Goal: Book appointment/travel/reservation

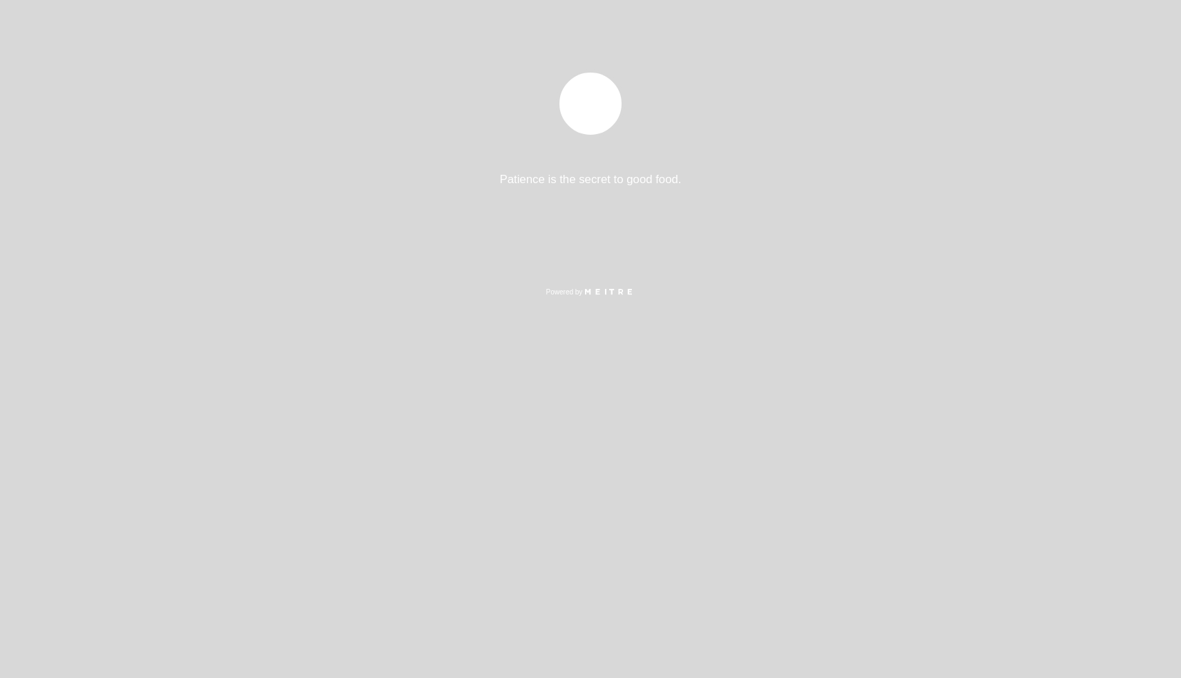
select select "es"
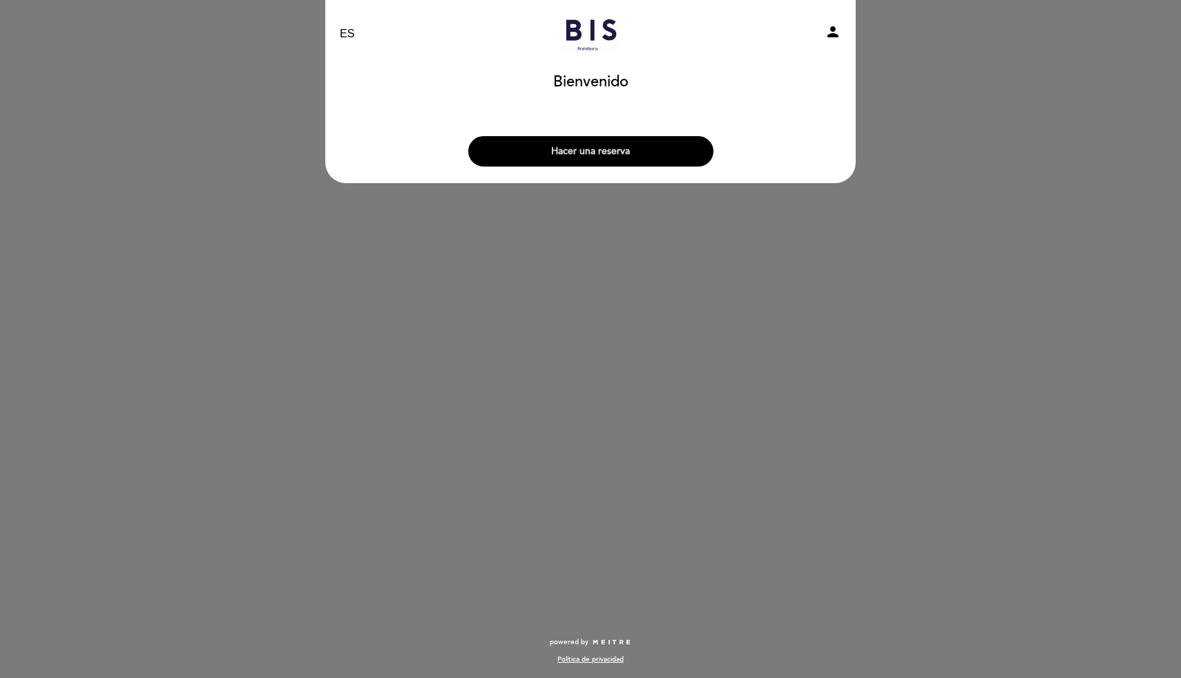
click at [662, 155] on button "Hacer una reserva" at bounding box center [590, 151] width 245 height 30
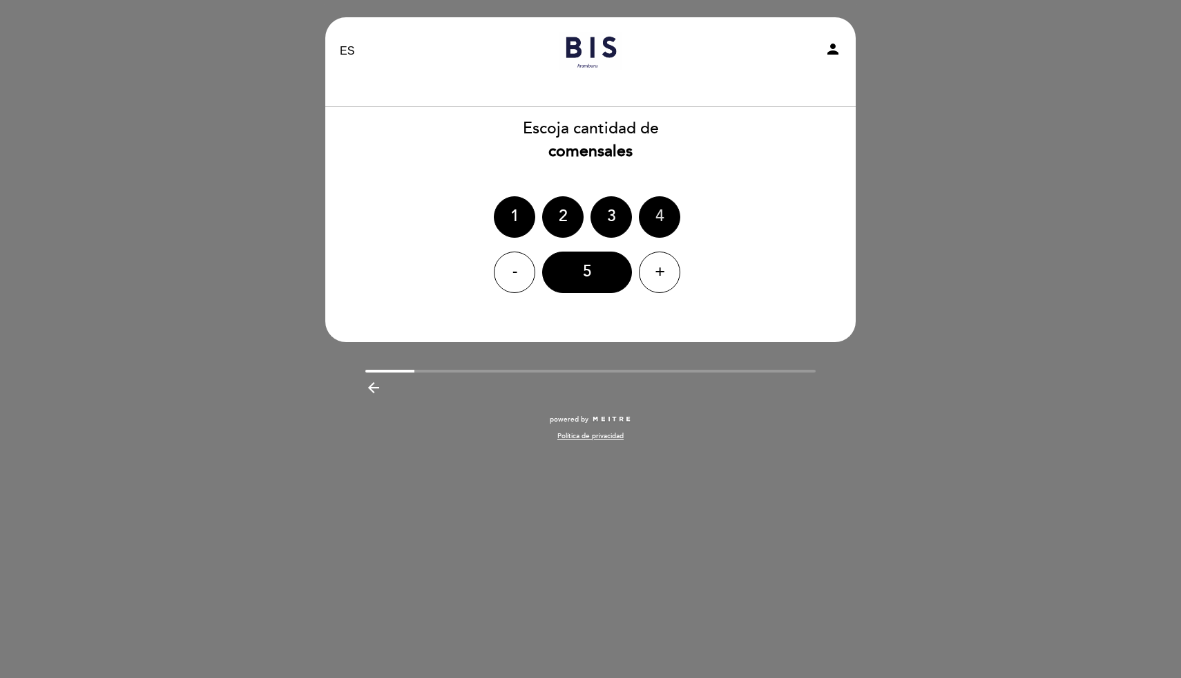
click at [670, 210] on div "4" at bounding box center [659, 216] width 41 height 41
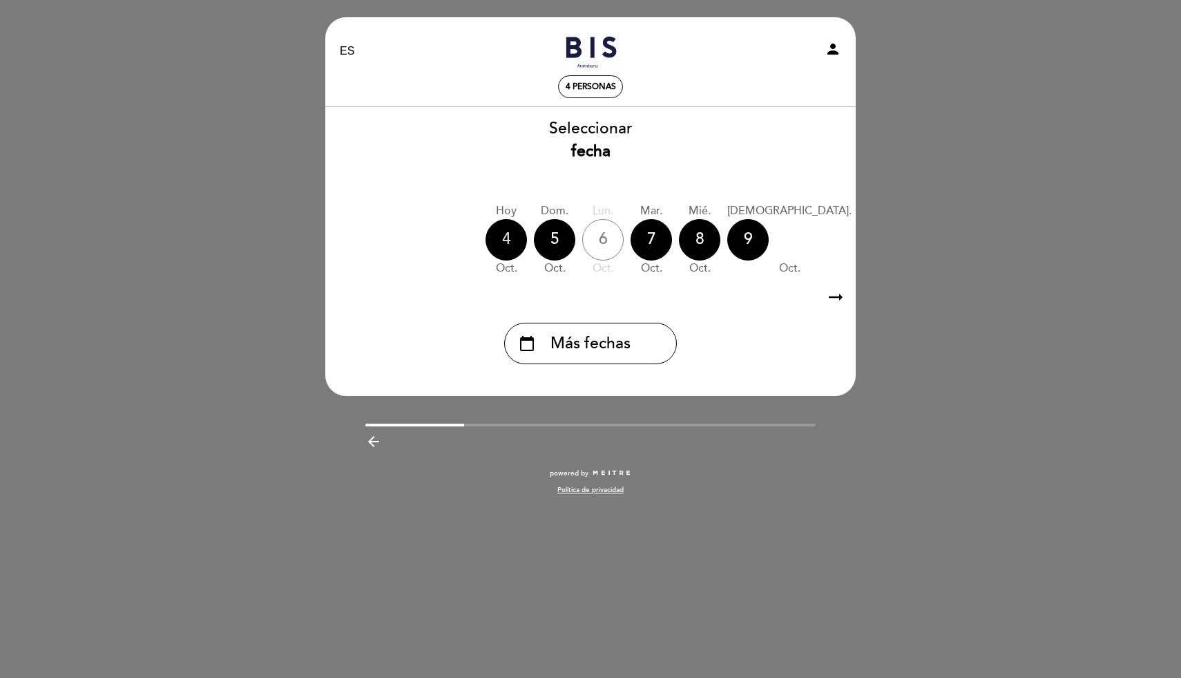
click at [504, 231] on div "4" at bounding box center [506, 239] width 41 height 41
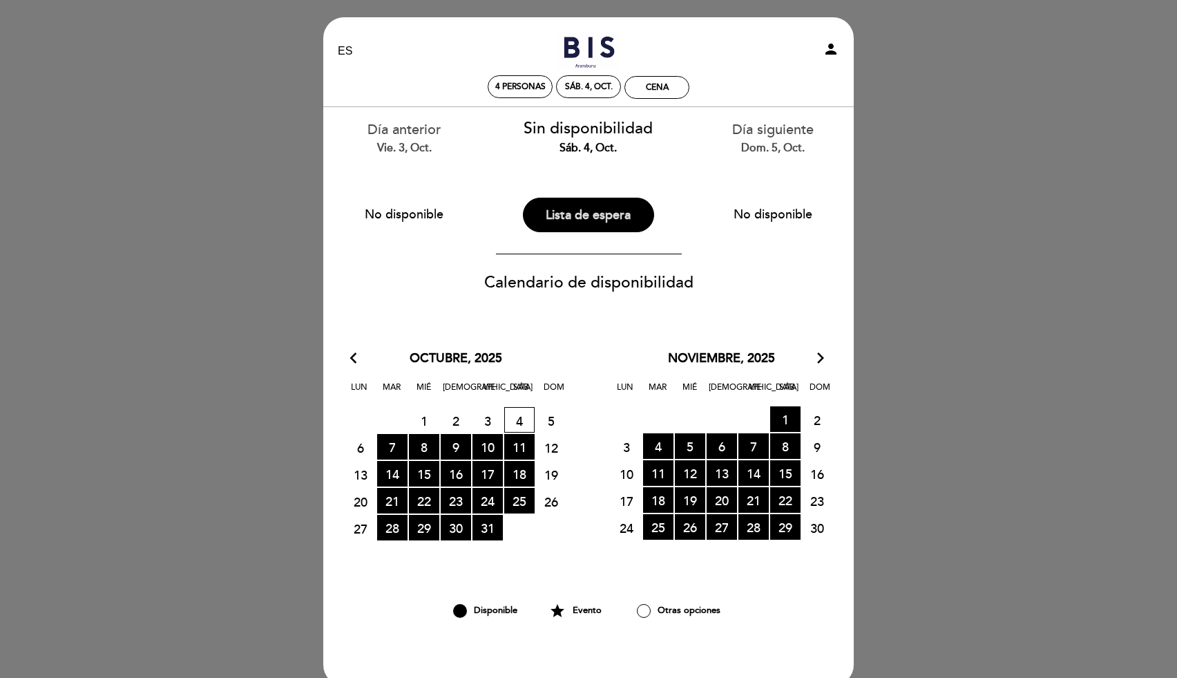
click at [601, 214] on button "Lista de espera" at bounding box center [588, 215] width 131 height 35
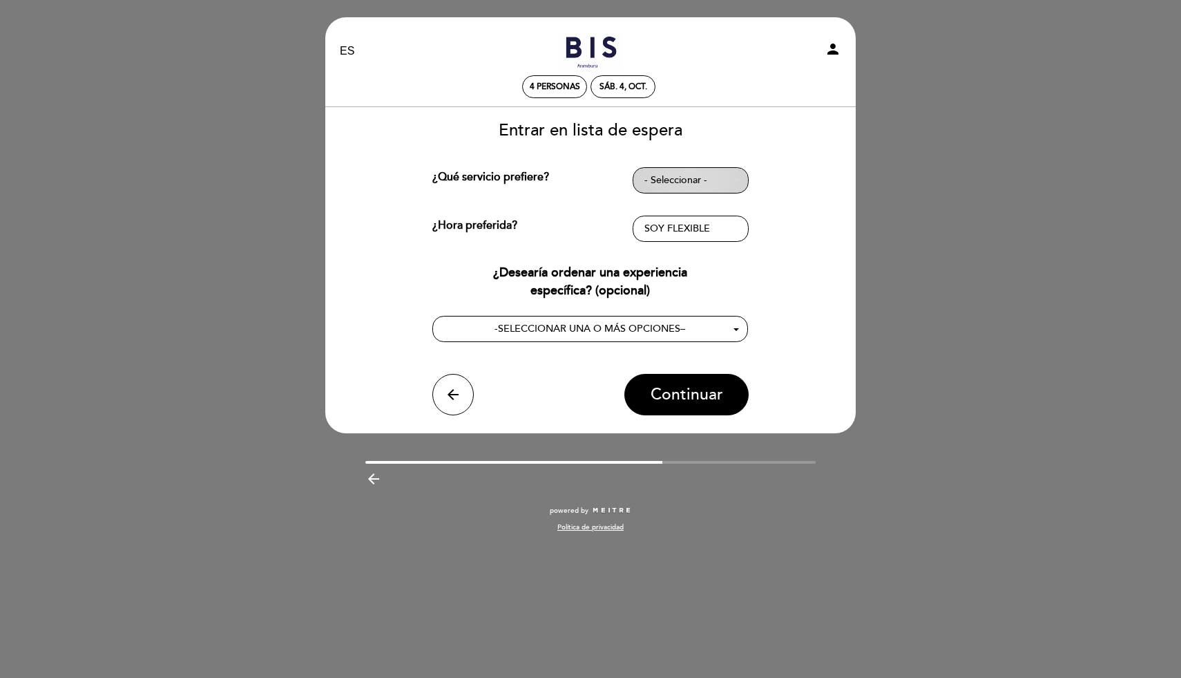
click at [685, 173] on button "- Seleccionar -" at bounding box center [691, 180] width 116 height 26
click at [646, 236] on link "CENA" at bounding box center [691, 239] width 116 height 17
click at [674, 222] on span "- Seleccionar -" at bounding box center [691, 229] width 93 height 14
